Goal: Transaction & Acquisition: Purchase product/service

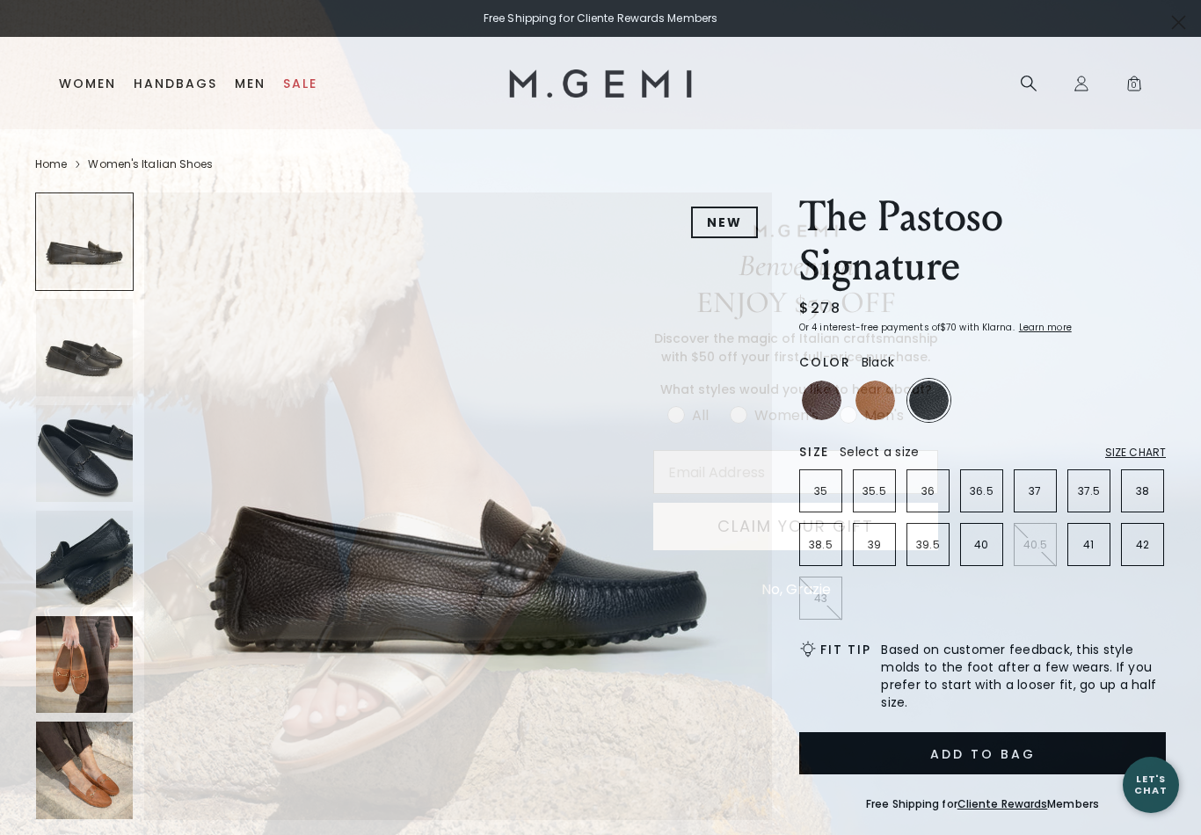
click at [811, 593] on button "No, Grazie" at bounding box center [796, 590] width 87 height 44
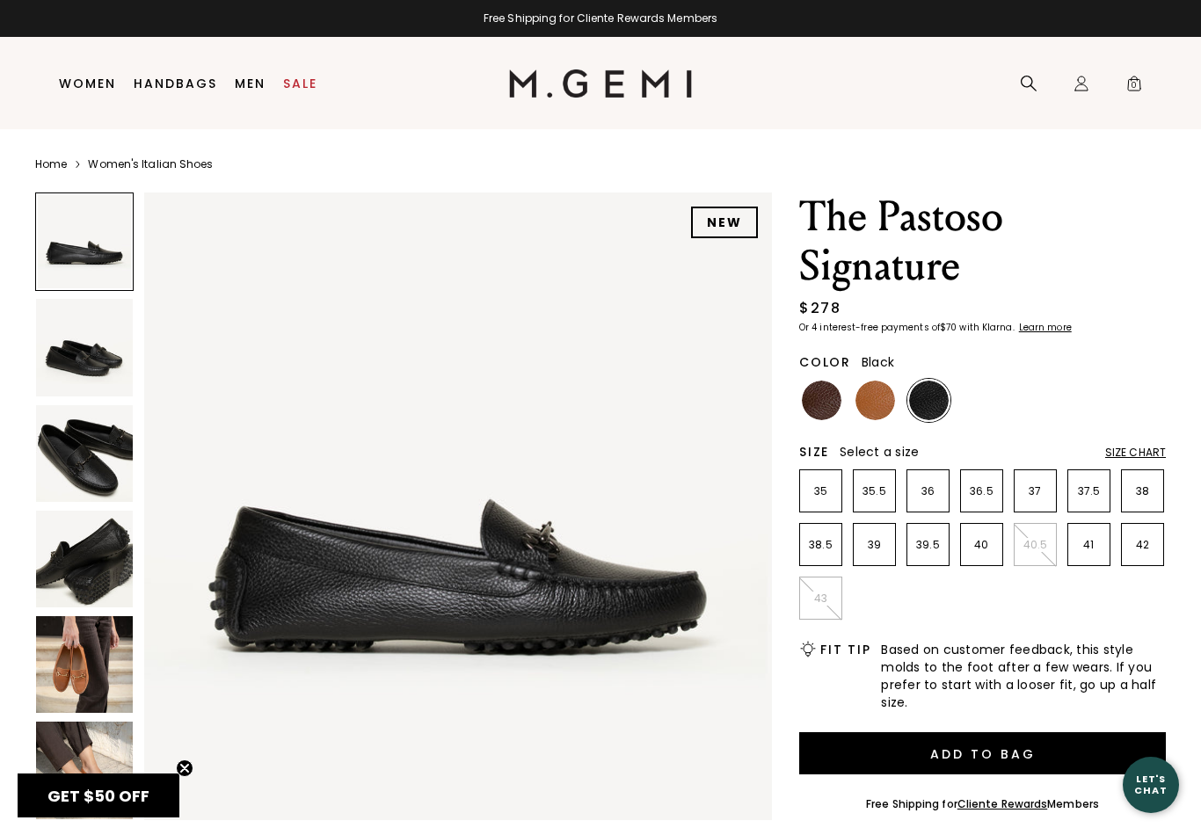
click at [95, 363] on img at bounding box center [84, 347] width 97 height 97
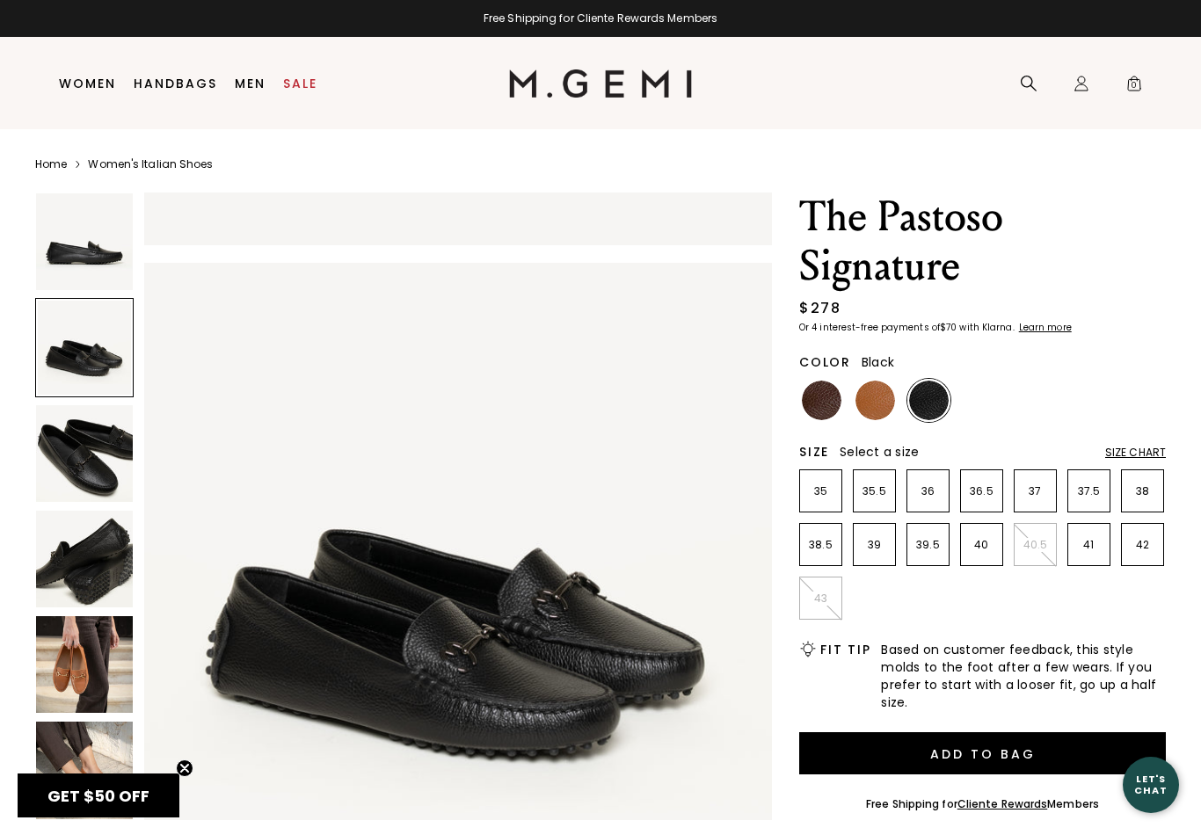
scroll to position [645, 0]
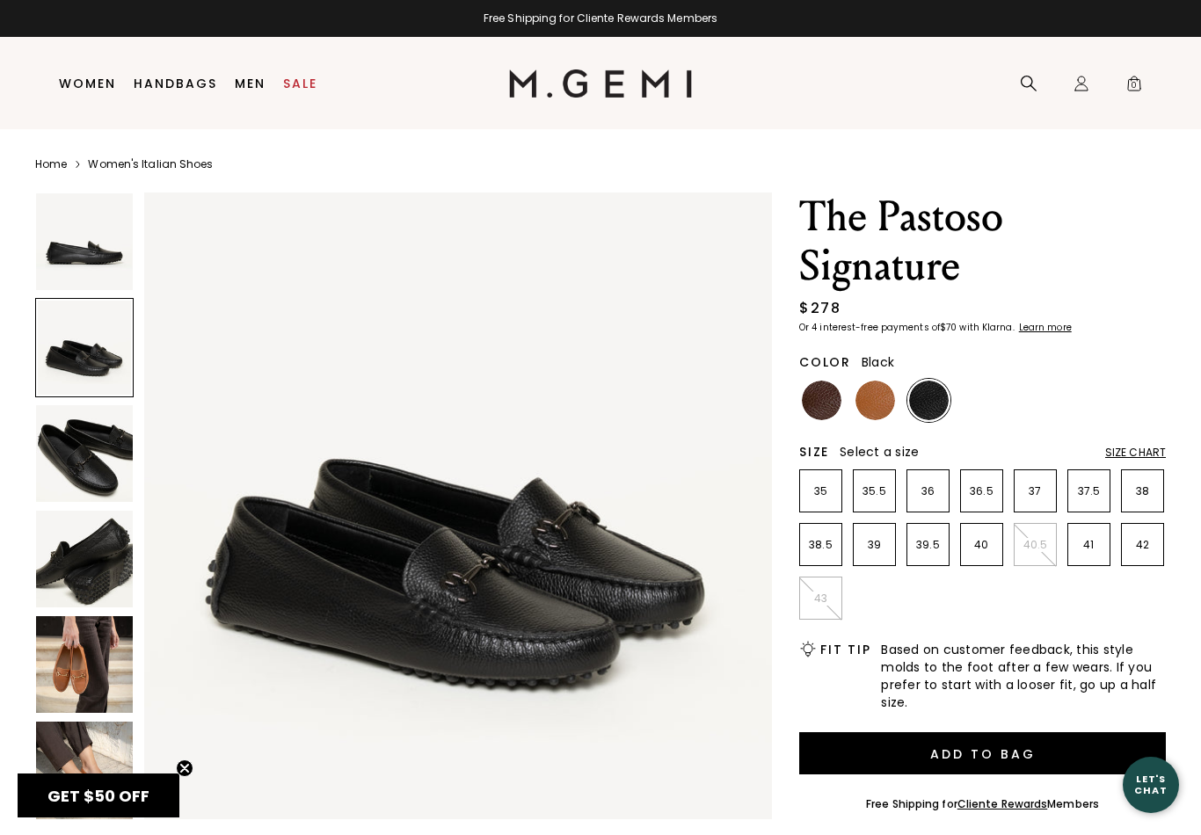
click at [82, 457] on img at bounding box center [84, 453] width 97 height 97
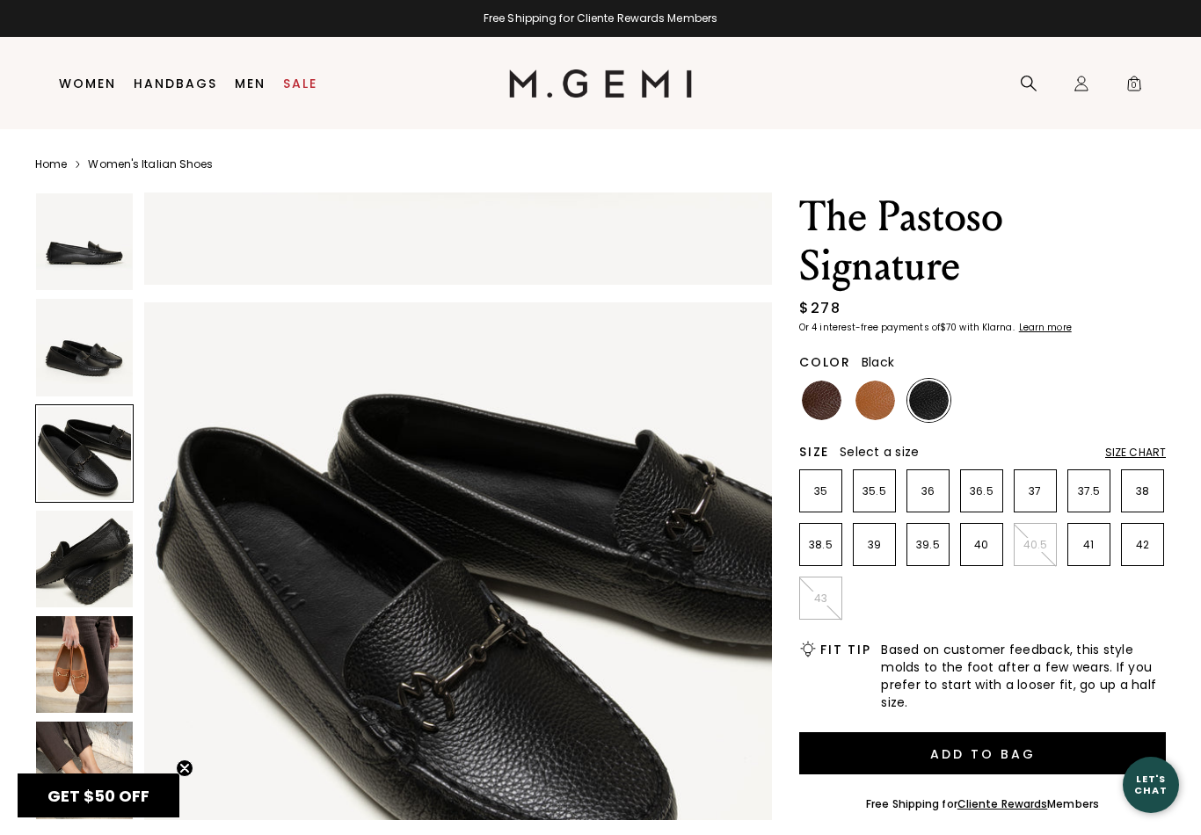
scroll to position [1290, 0]
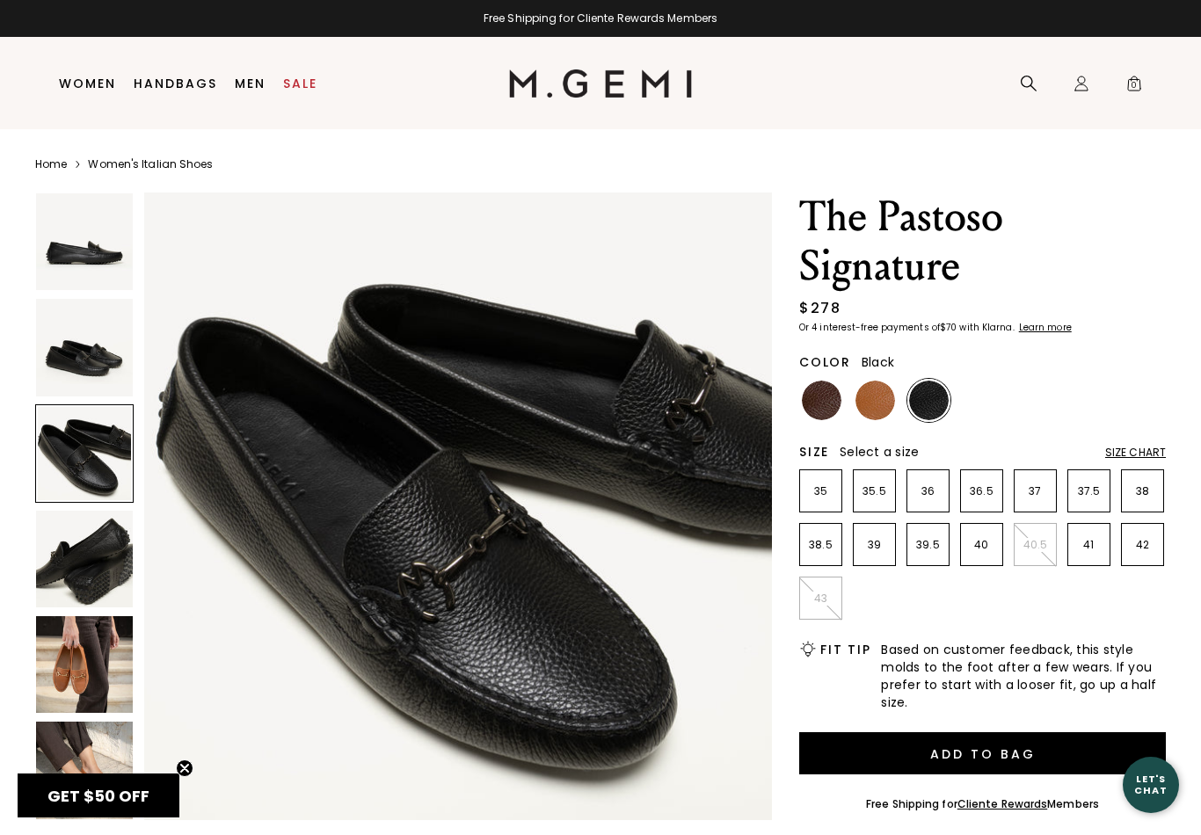
click at [74, 553] on img at bounding box center [84, 559] width 97 height 97
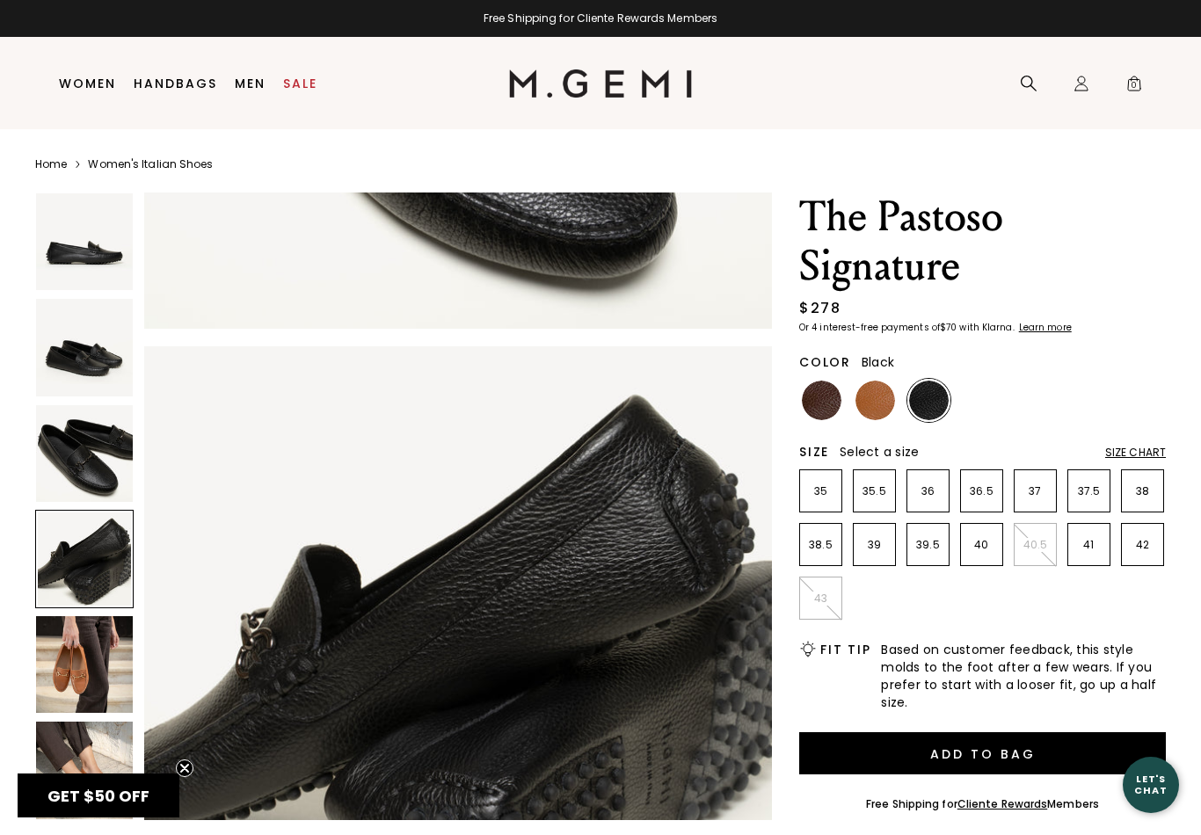
scroll to position [1935, 0]
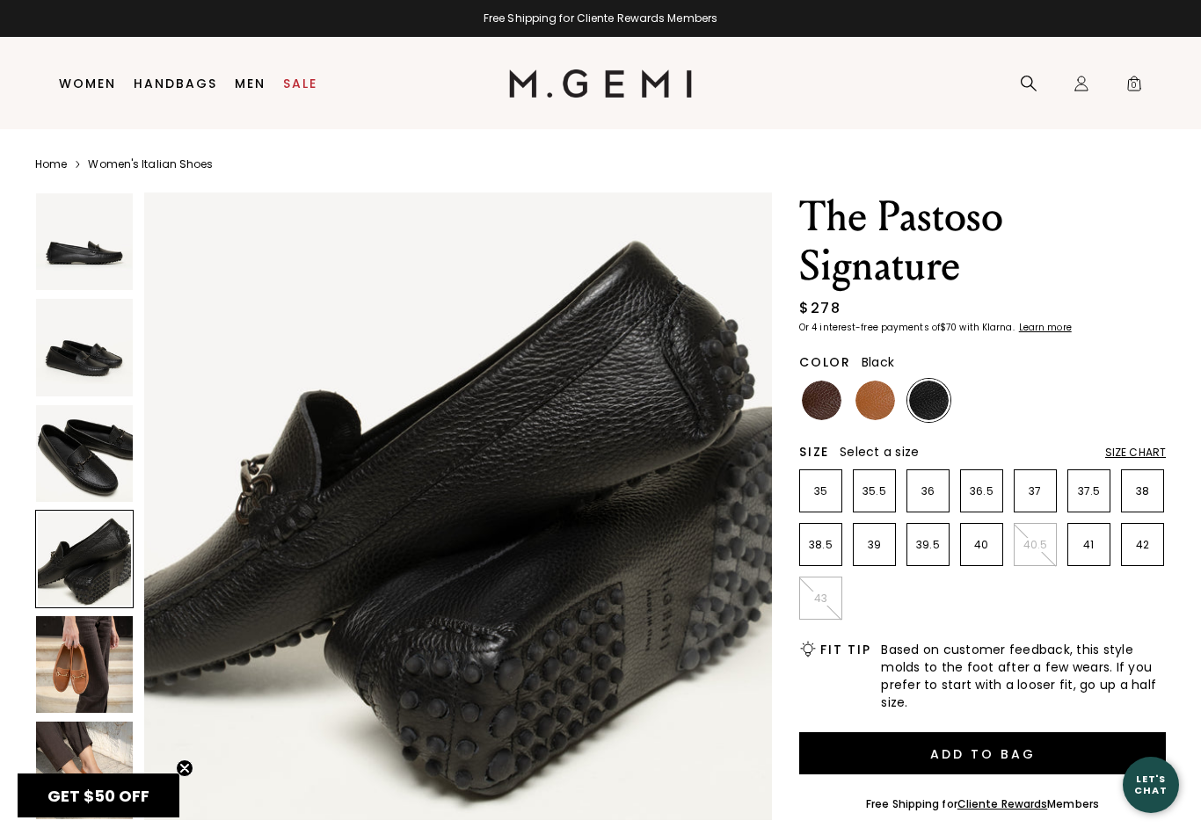
click at [82, 664] on img at bounding box center [84, 664] width 97 height 97
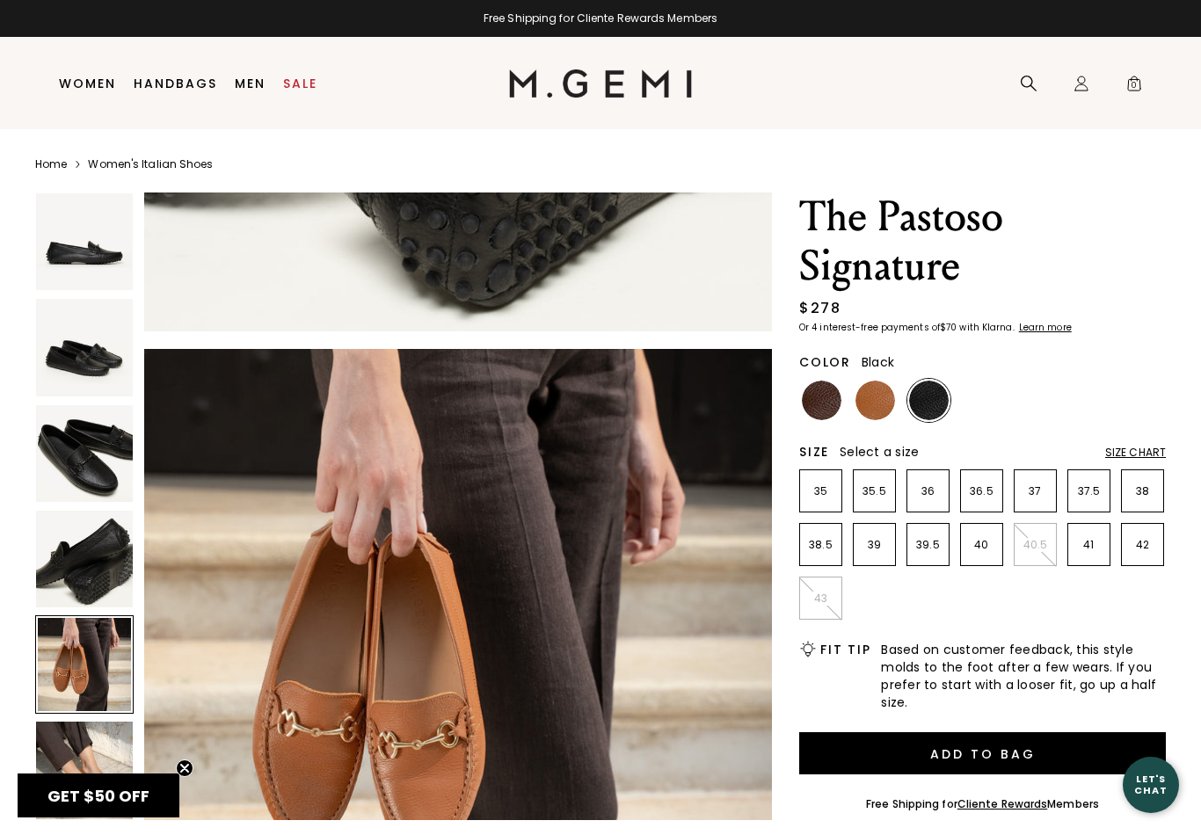
scroll to position [2581, 0]
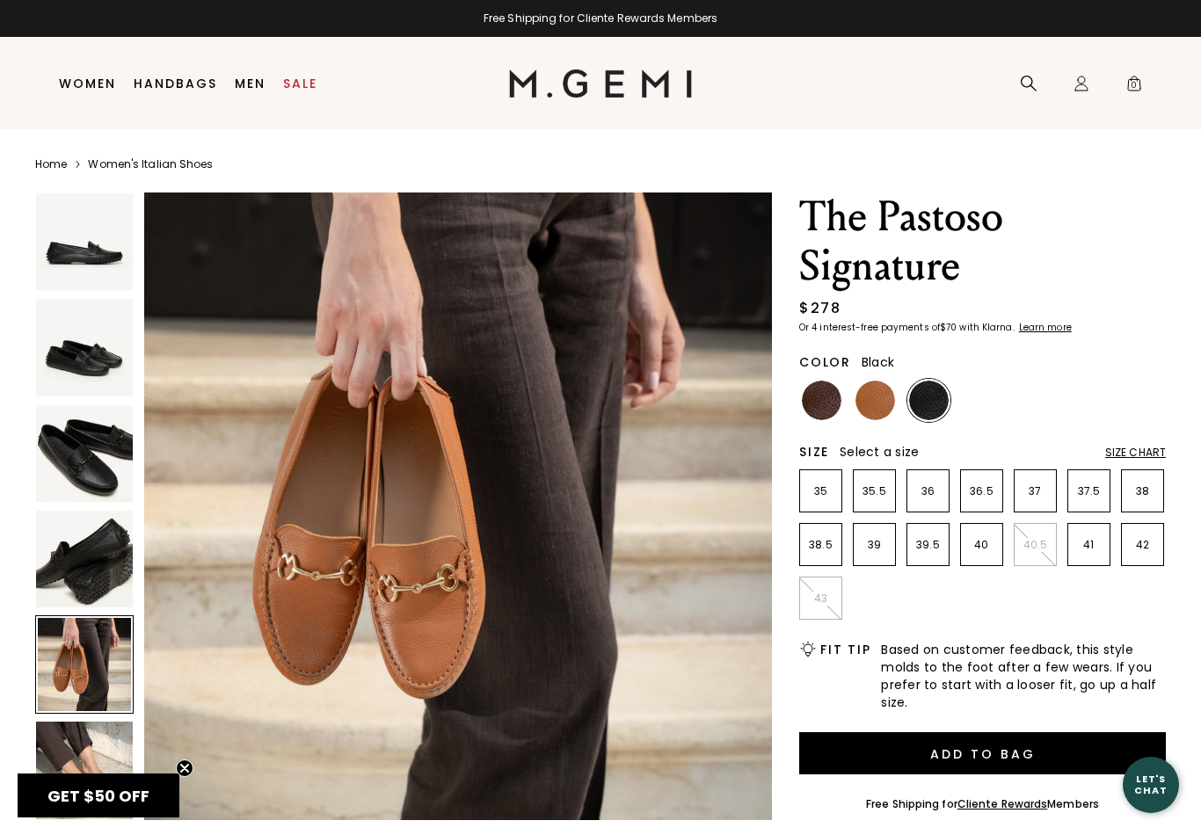
click at [79, 245] on img at bounding box center [84, 241] width 97 height 97
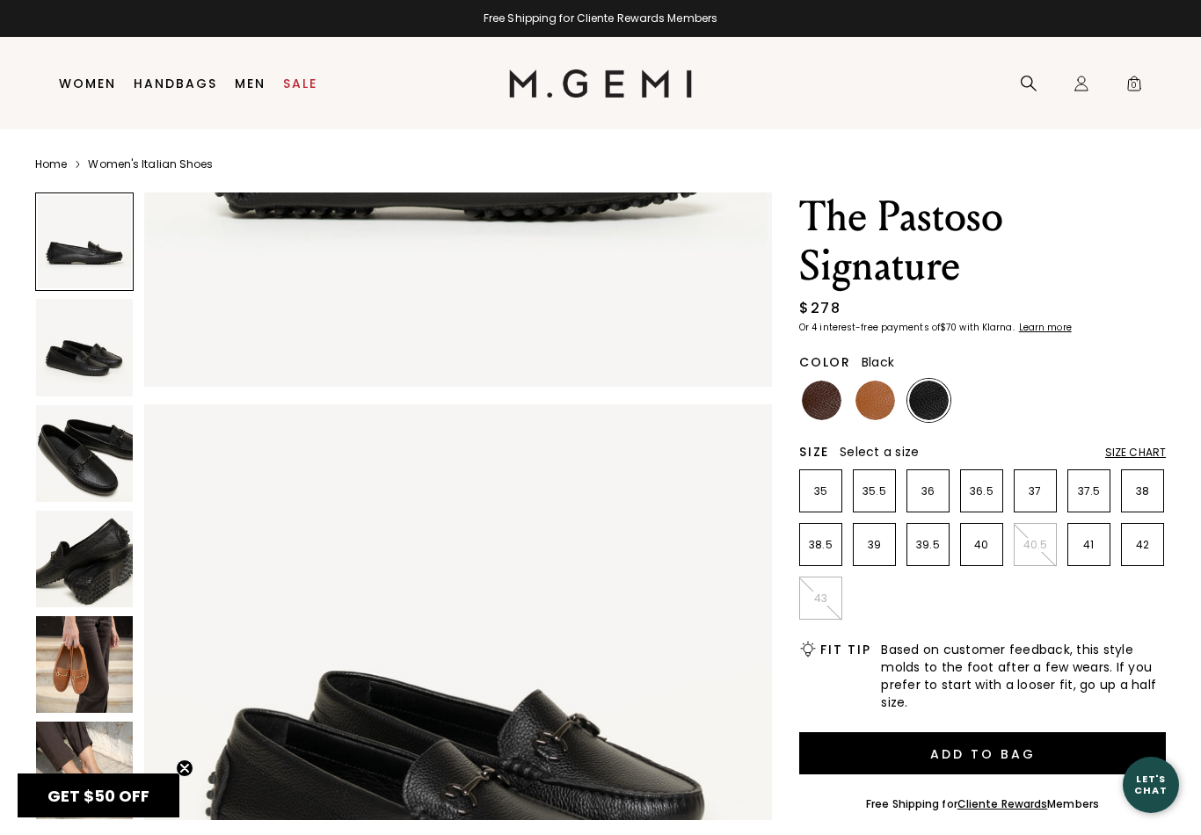
scroll to position [0, 0]
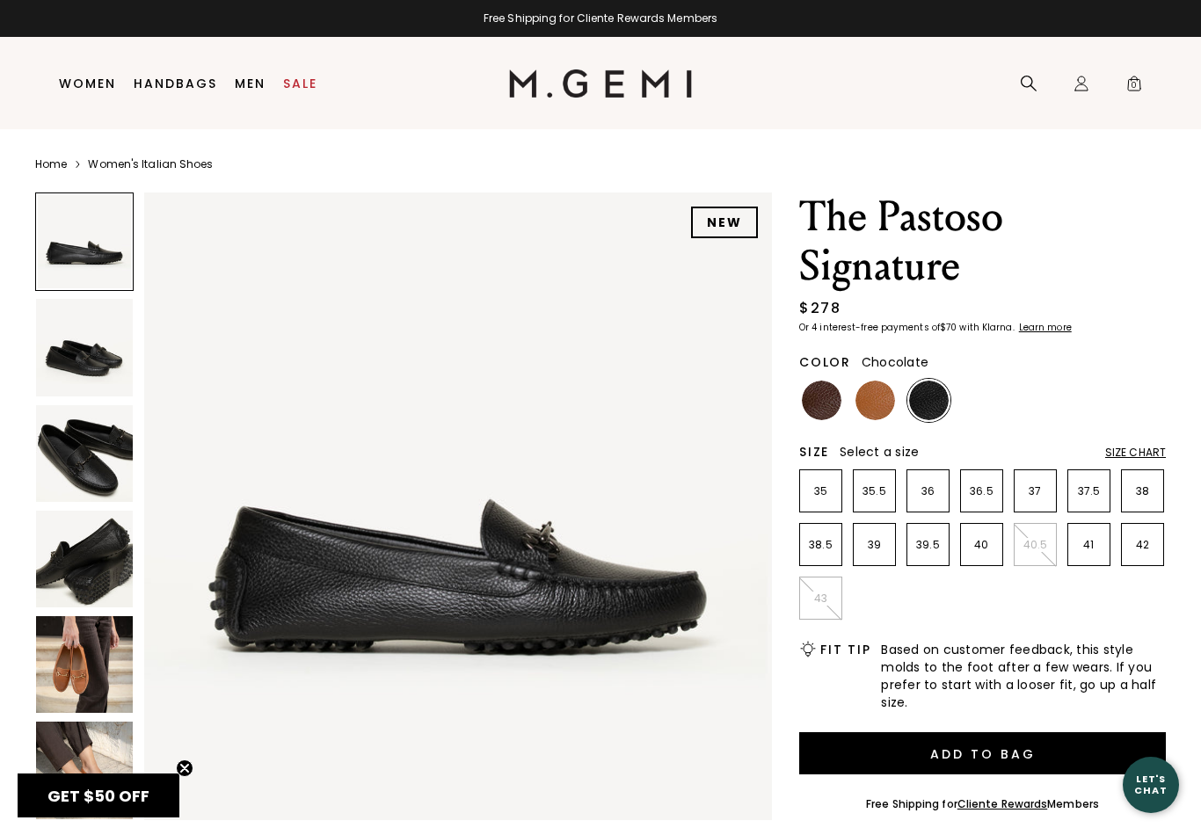
click at [816, 419] on img at bounding box center [822, 401] width 40 height 40
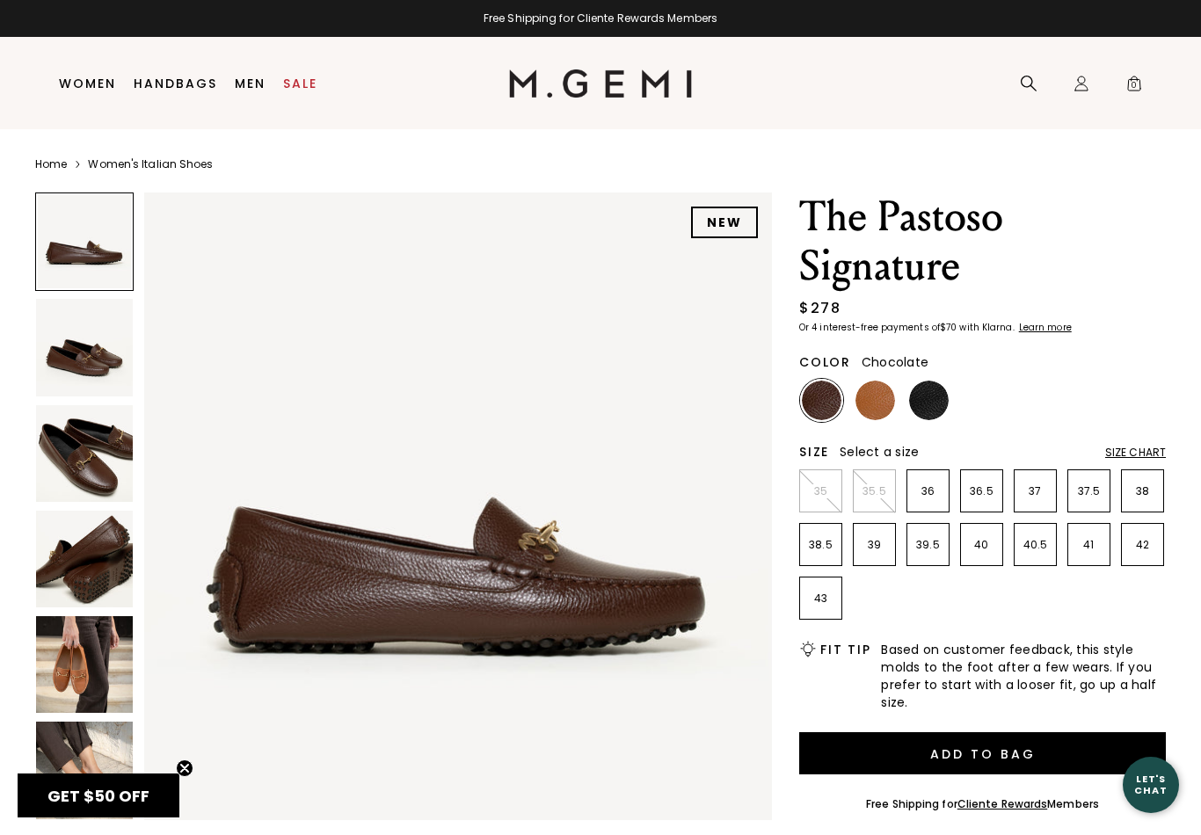
click at [73, 333] on img at bounding box center [84, 347] width 97 height 97
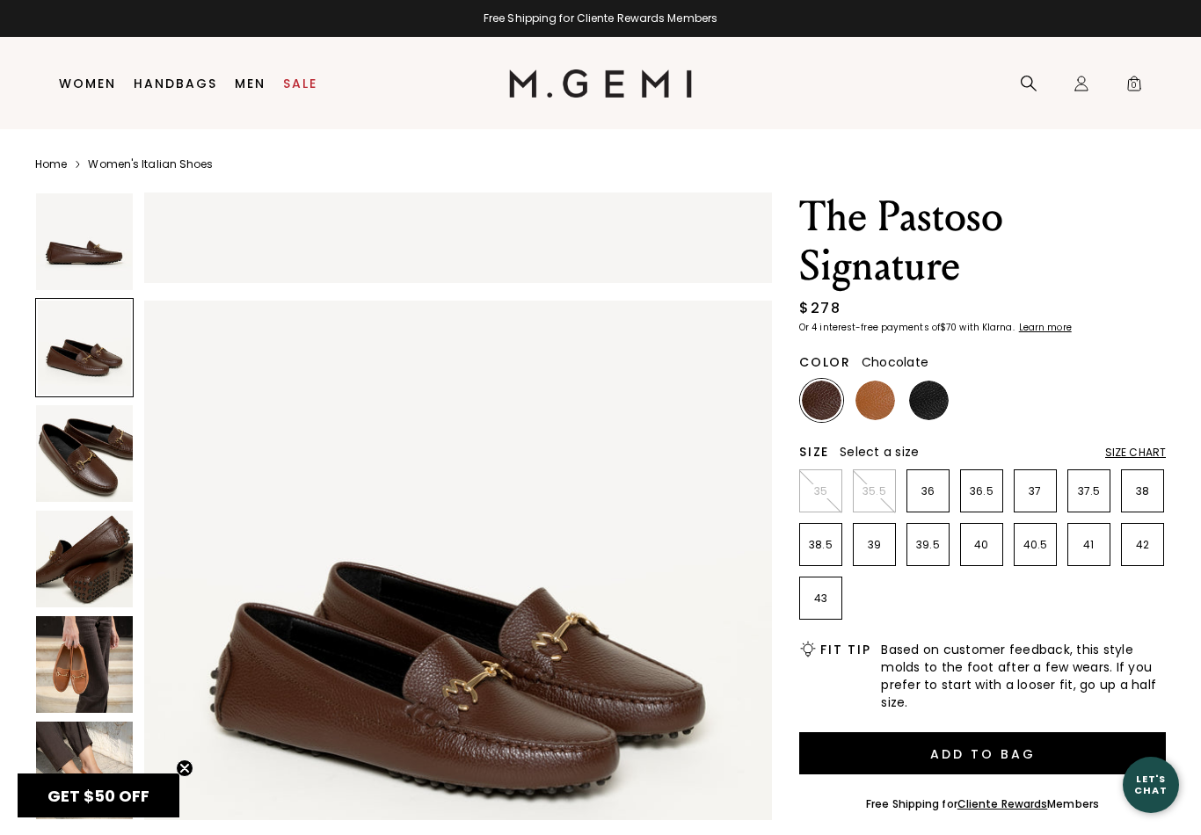
scroll to position [645, 0]
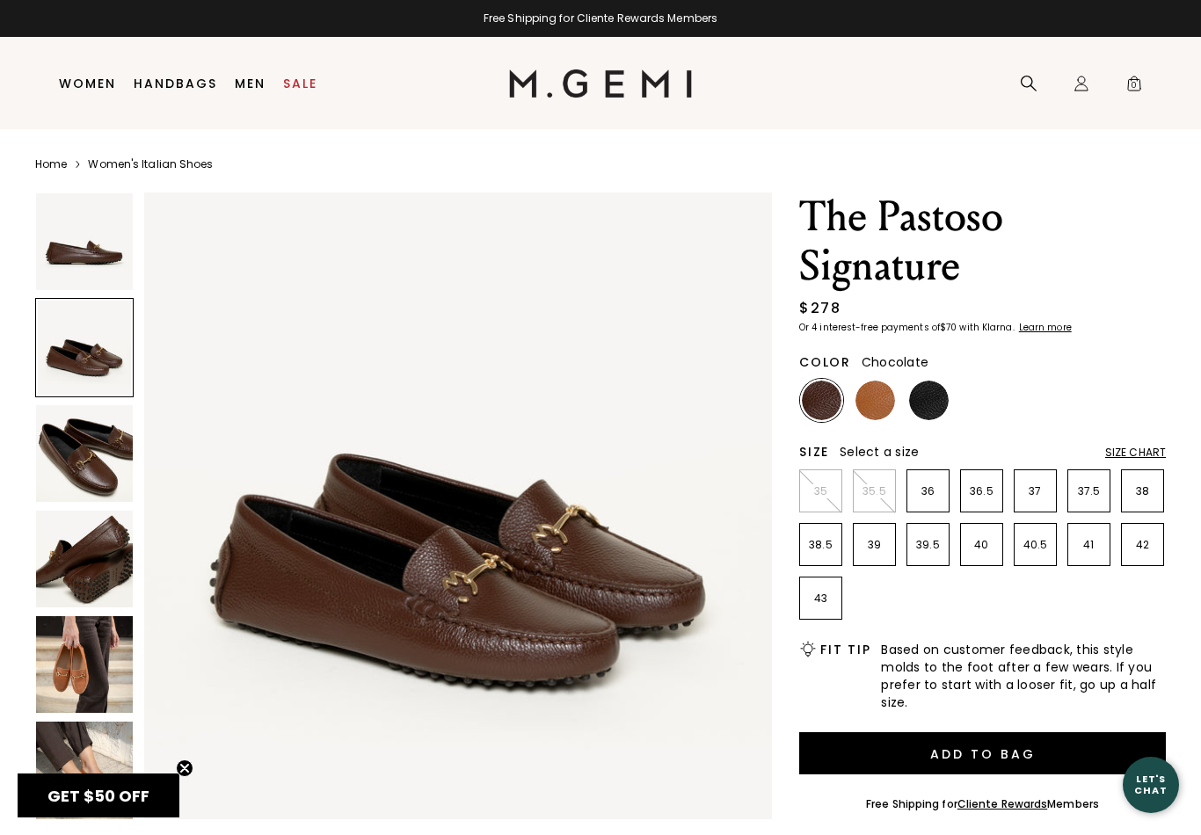
click at [77, 459] on img at bounding box center [84, 453] width 97 height 97
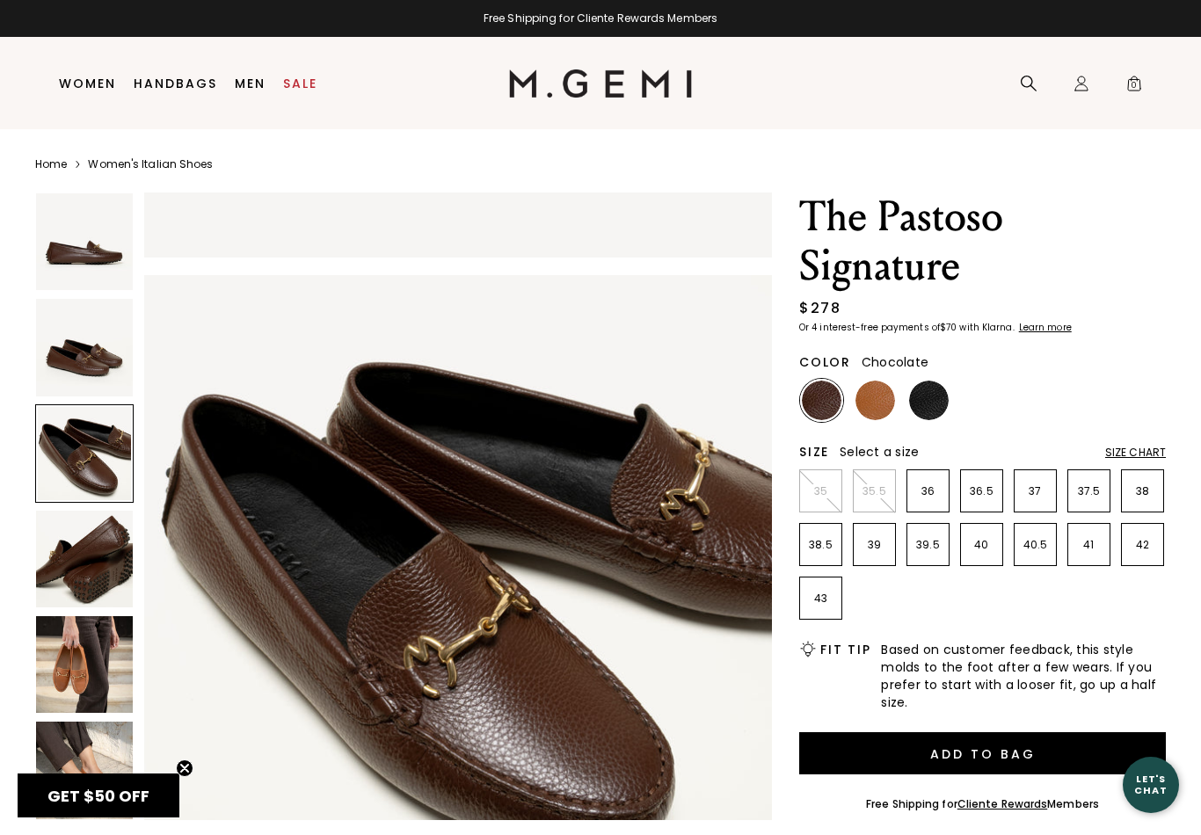
scroll to position [1290, 0]
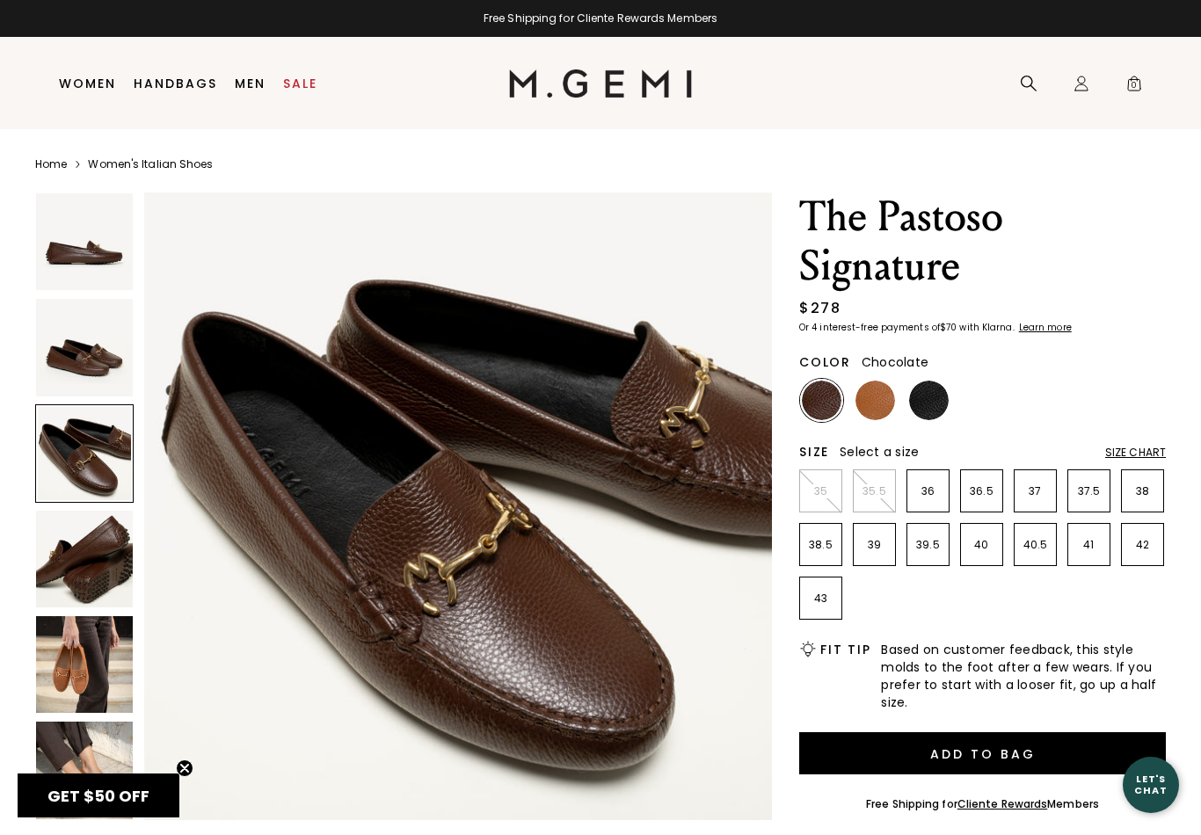
click at [74, 558] on img at bounding box center [84, 559] width 97 height 97
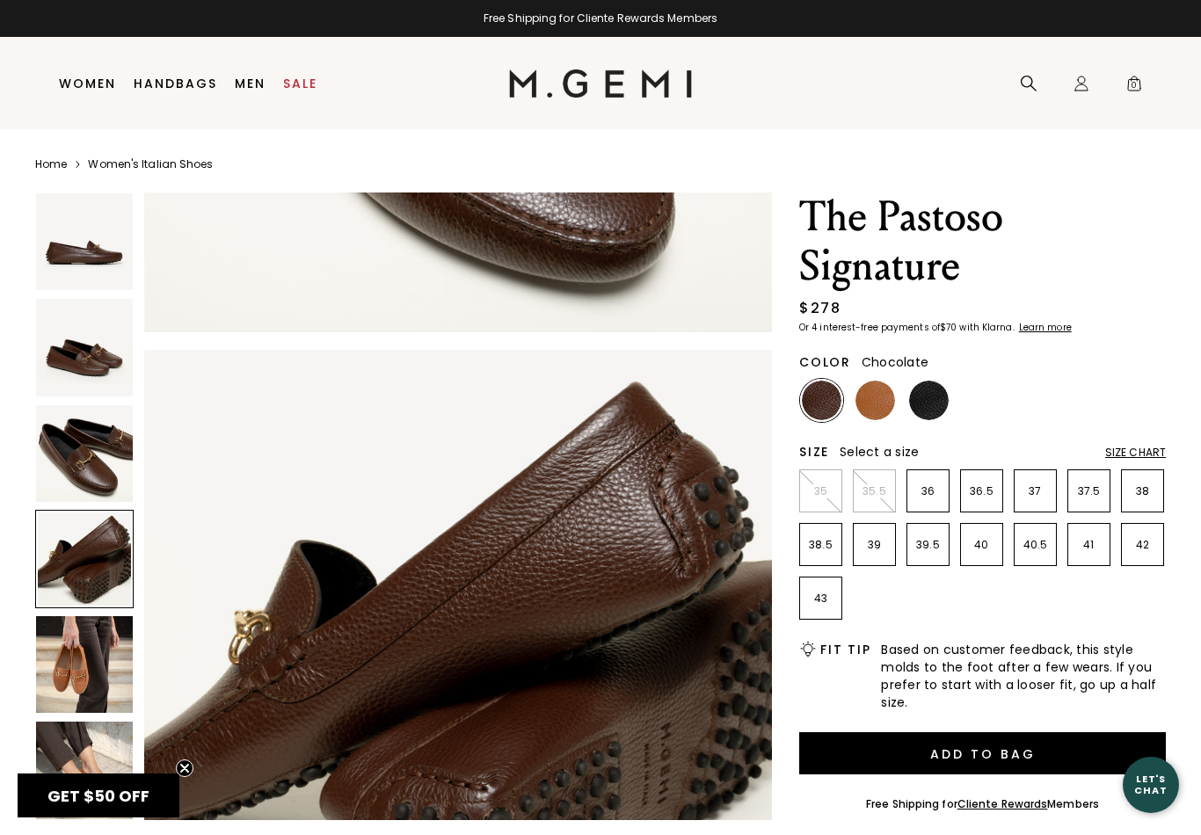
scroll to position [1935, 0]
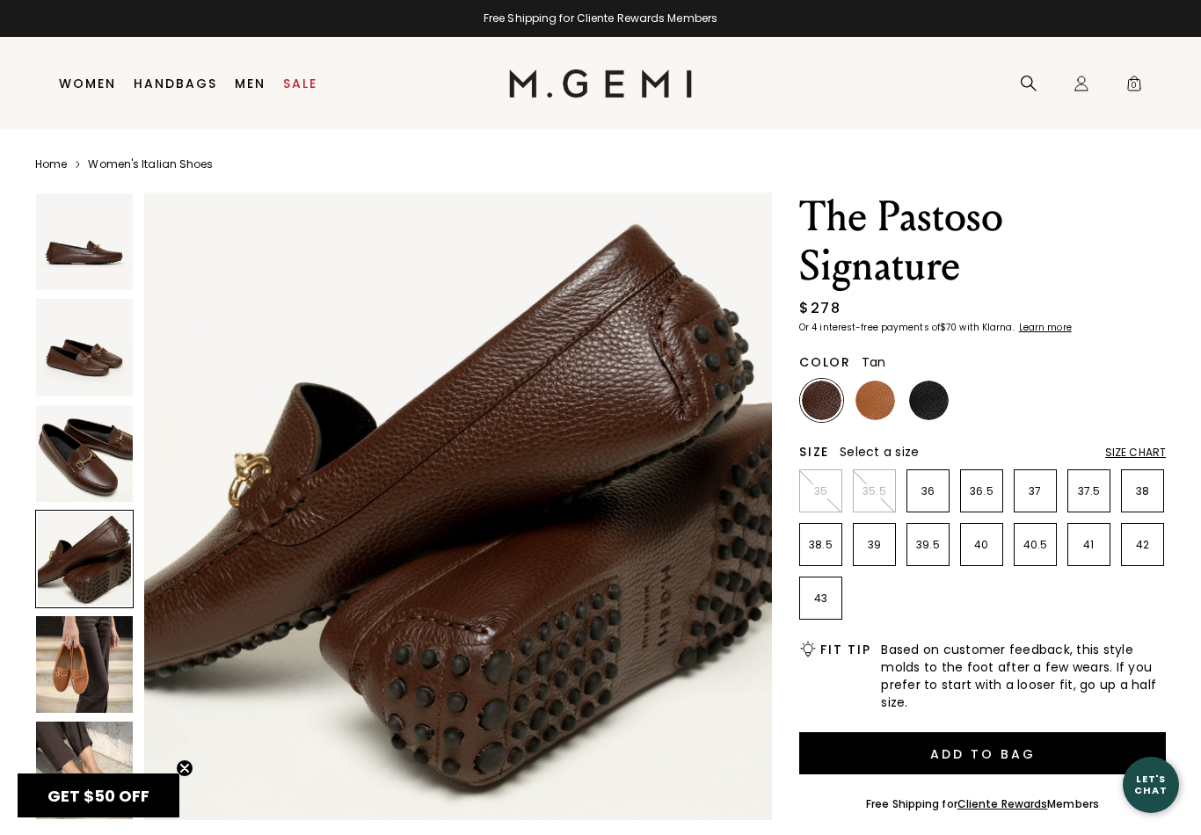
click at [867, 410] on img at bounding box center [876, 401] width 40 height 40
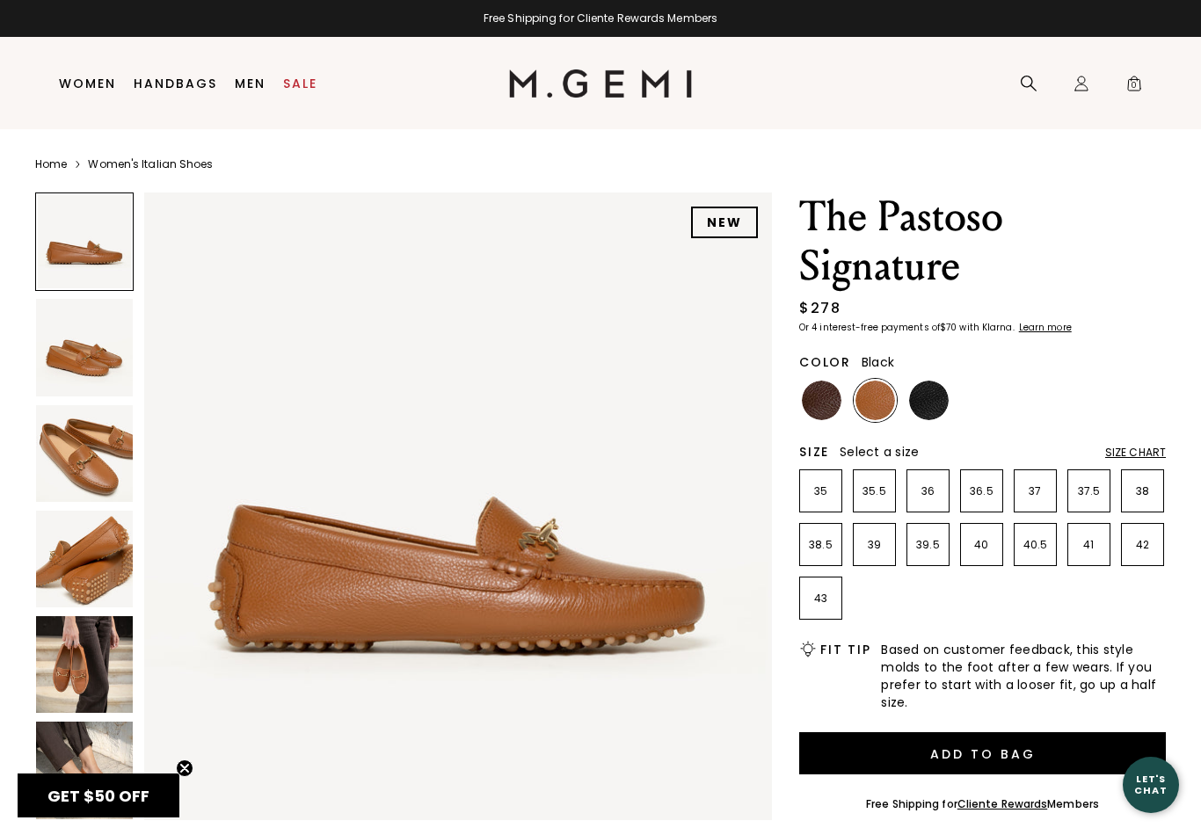
click at [932, 409] on img at bounding box center [929, 401] width 40 height 40
